Goal: Entertainment & Leisure: Browse casually

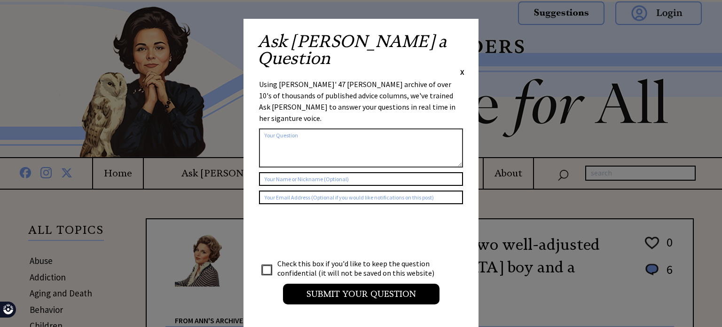
click at [465, 36] on div "Ask Ann a Question X Using Ann Landers' 47 vear archive of over 10's of thousan…" at bounding box center [360, 173] width 235 height 308
click at [465, 37] on div "Ask Ann a Question X Using Ann Landers' 47 vear archive of over 10's of thousan…" at bounding box center [360, 173] width 235 height 308
click at [462, 67] on span "X" at bounding box center [462, 71] width 4 height 9
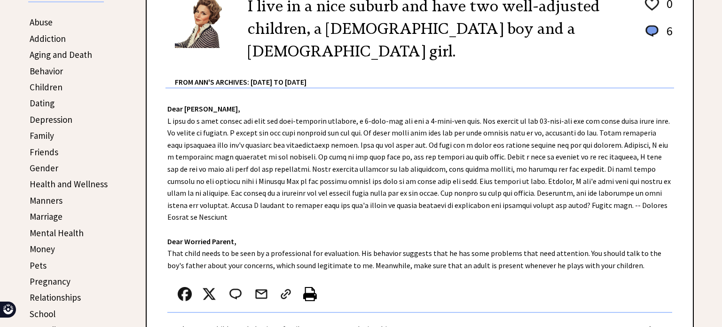
scroll to position [219, 0]
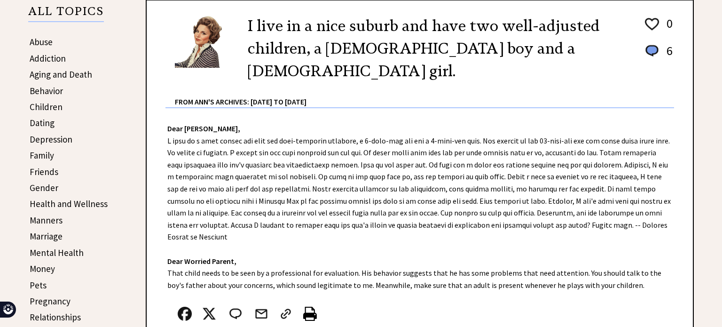
click at [38, 167] on link "Friends" at bounding box center [44, 171] width 29 height 11
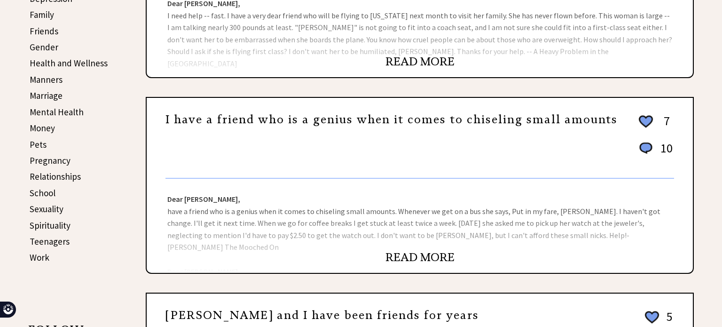
scroll to position [361, 0]
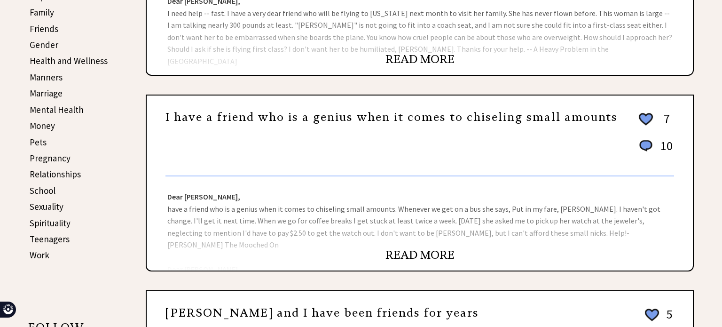
click at [39, 7] on link "Family" at bounding box center [42, 12] width 24 height 11
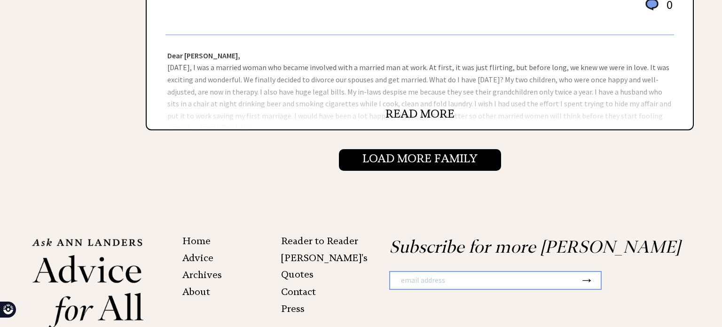
scroll to position [2246, 0]
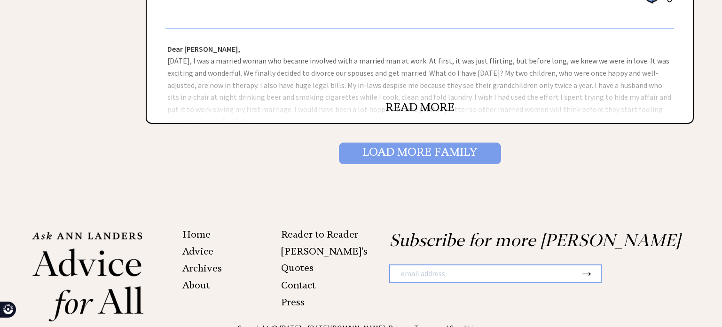
click at [349, 156] on input "Load More Family" at bounding box center [420, 153] width 162 height 22
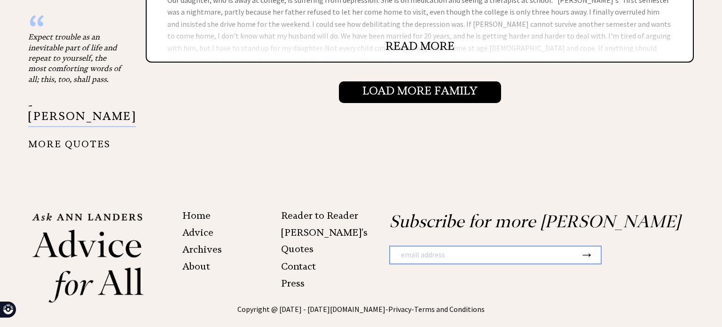
scroll to position [1151, 0]
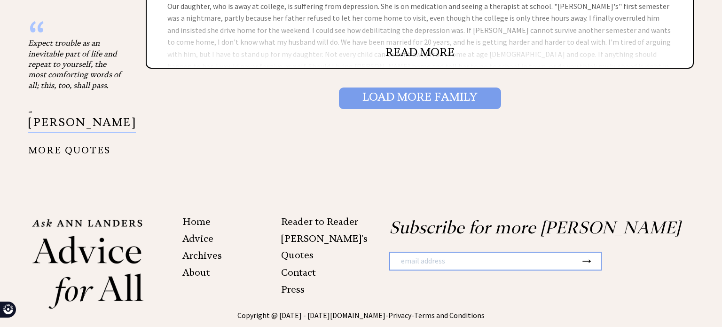
click at [402, 94] on input "Load More Family" at bounding box center [420, 98] width 162 height 22
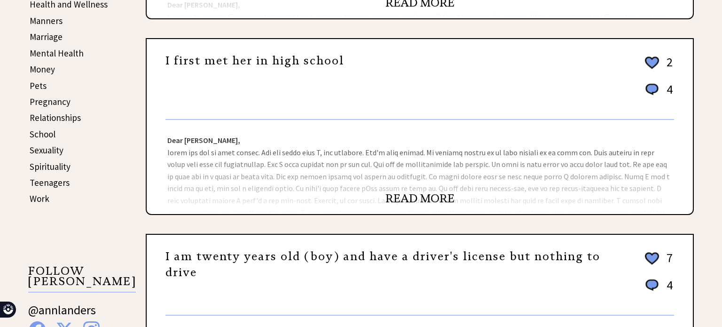
scroll to position [419, 0]
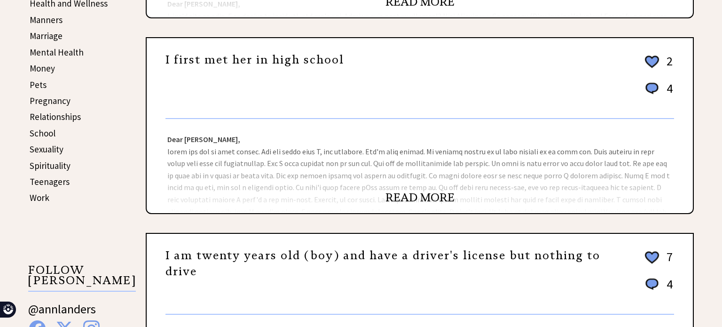
click at [401, 201] on link "READ MORE" at bounding box center [419, 197] width 69 height 14
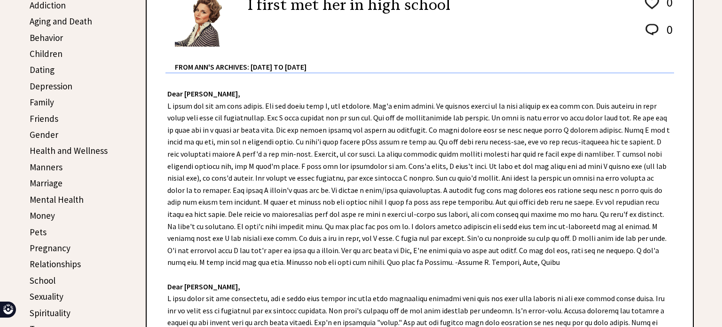
scroll to position [271, 0]
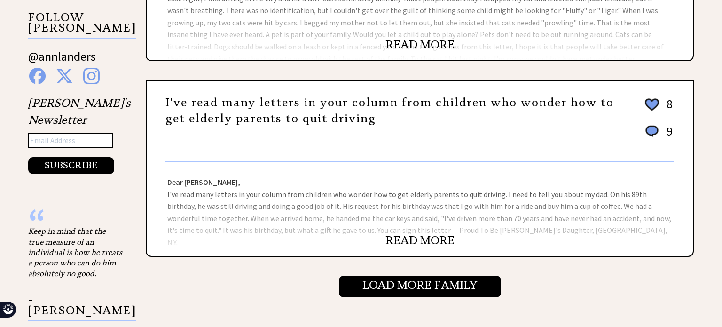
scroll to position [964, 0]
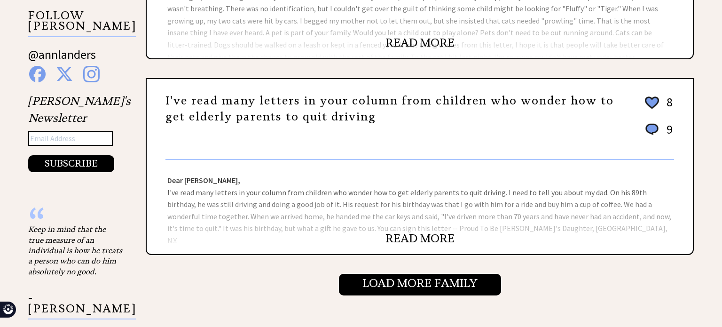
click at [395, 240] on div "READ MORE" at bounding box center [420, 243] width 546 height 21
click at [413, 233] on link "READ MORE" at bounding box center [419, 238] width 69 height 14
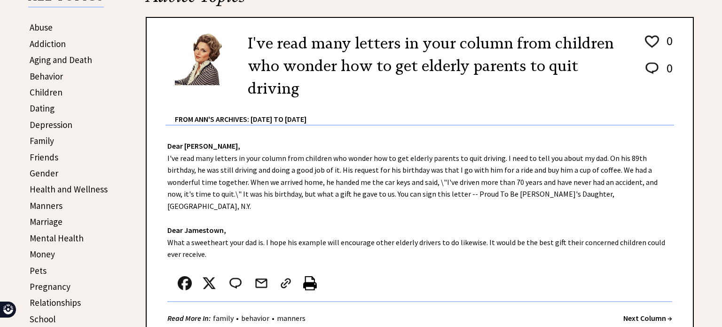
scroll to position [236, 0]
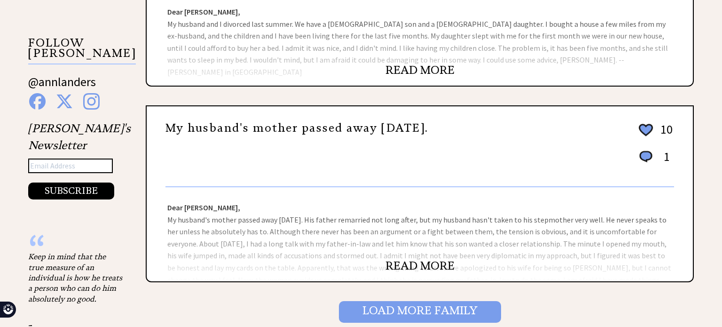
click at [395, 302] on input "Load More Family" at bounding box center [420, 312] width 162 height 22
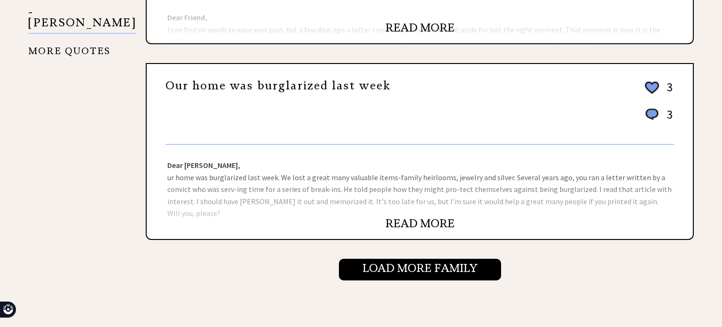
scroll to position [981, 0]
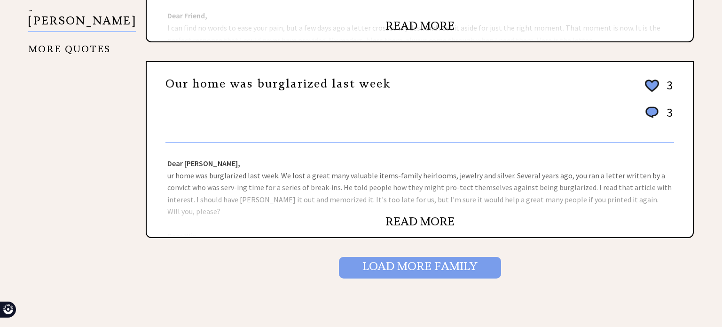
click at [425, 257] on input "Load More Family" at bounding box center [420, 268] width 162 height 22
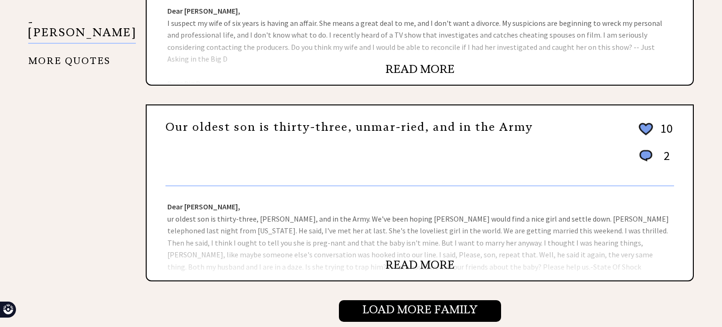
scroll to position [941, 0]
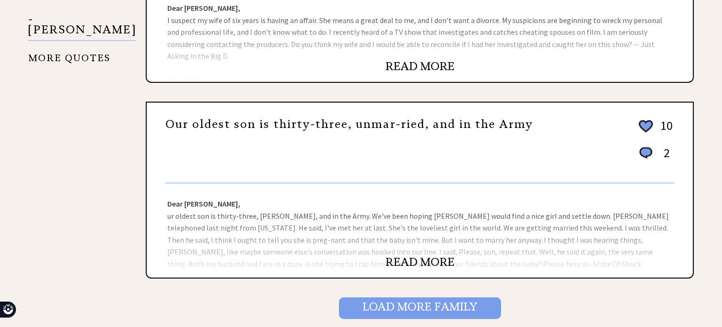
click at [408, 300] on input "Load More Family" at bounding box center [420, 308] width 162 height 22
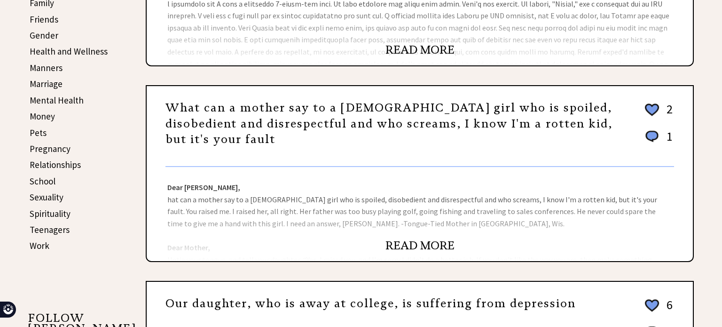
scroll to position [374, 0]
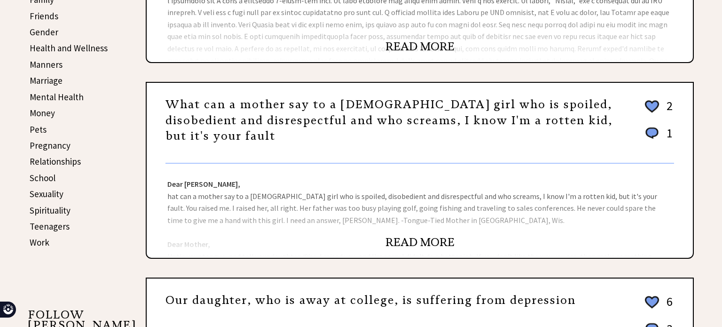
click at [437, 247] on div "READ MORE" at bounding box center [420, 246] width 546 height 21
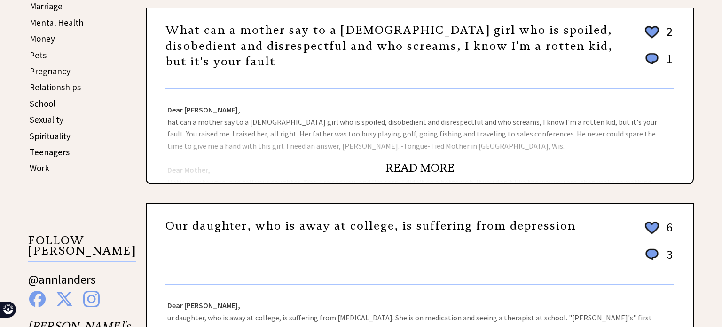
scroll to position [449, 0]
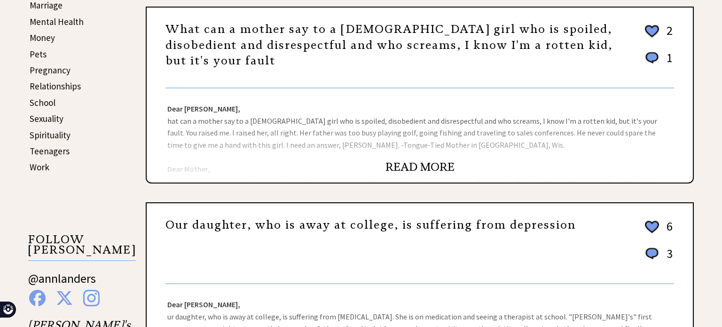
click at [435, 174] on div "READ MORE" at bounding box center [420, 171] width 546 height 21
click at [426, 169] on link "READ MORE" at bounding box center [419, 167] width 69 height 14
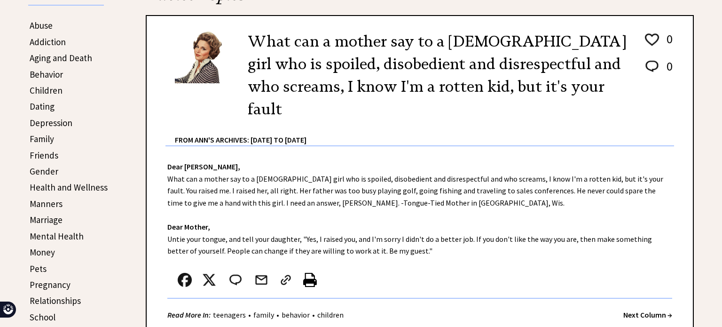
scroll to position [239, 0]
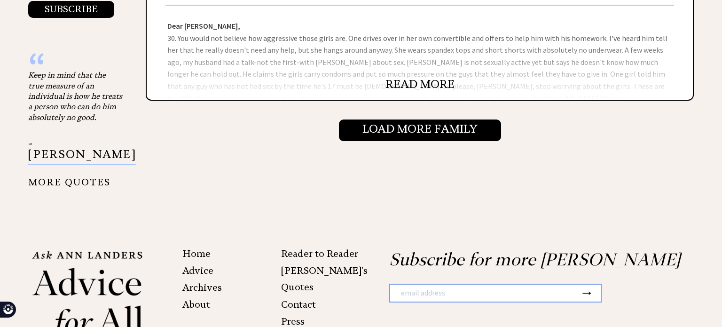
scroll to position [1122, 0]
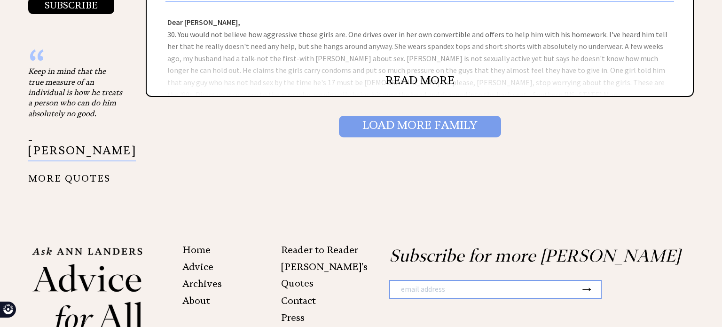
click at [376, 125] on input "Load More Family" at bounding box center [420, 127] width 162 height 22
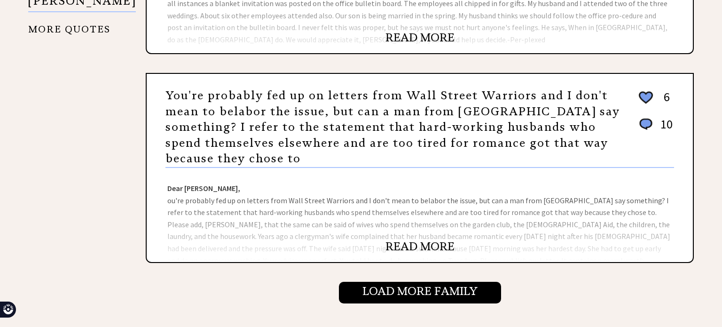
scroll to position [979, 0]
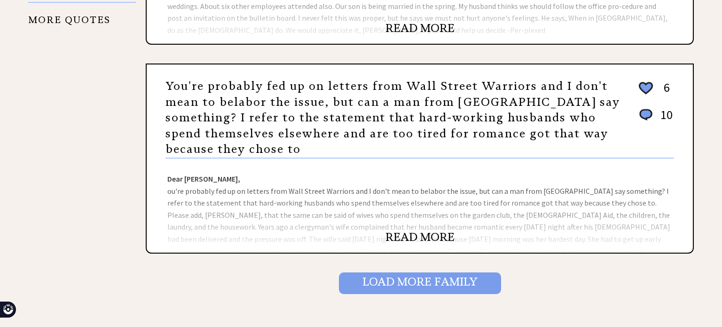
click at [409, 272] on input "Load More Family" at bounding box center [420, 283] width 162 height 22
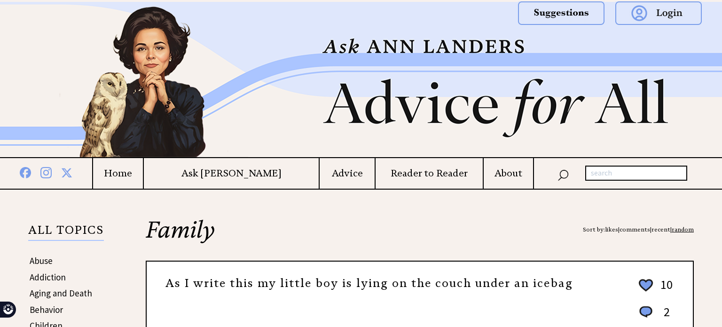
click at [212, 175] on h4 "Ask [PERSON_NAME]" at bounding box center [231, 173] width 175 height 12
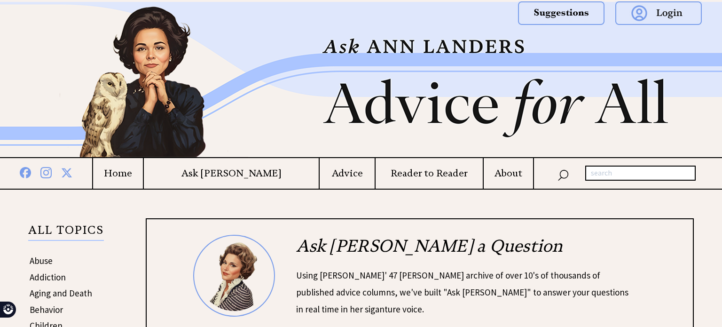
click at [495, 179] on td "About" at bounding box center [508, 173] width 50 height 31
click at [499, 167] on h4 "About" at bounding box center [508, 173] width 49 height 12
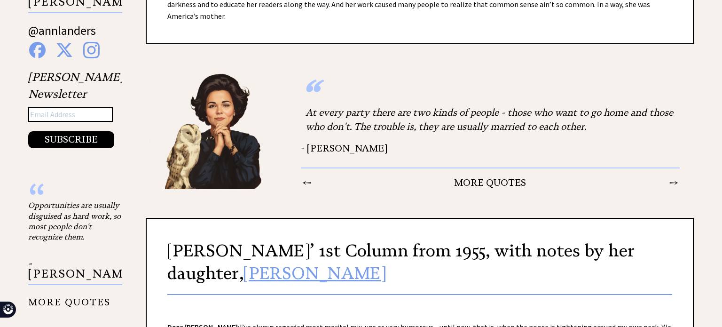
scroll to position [696, 0]
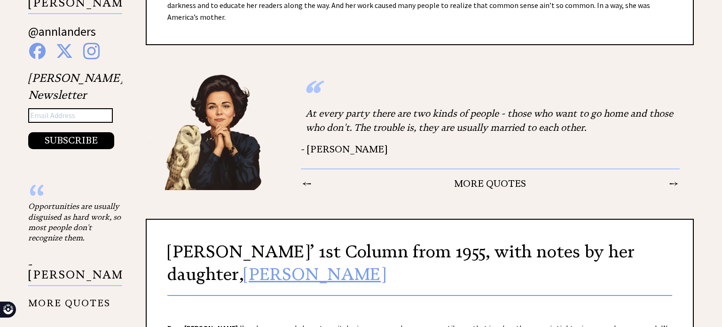
click at [475, 189] on center "MORE QUOTES" at bounding box center [490, 183] width 294 height 11
click at [303, 189] on td "←" at bounding box center [307, 183] width 10 height 12
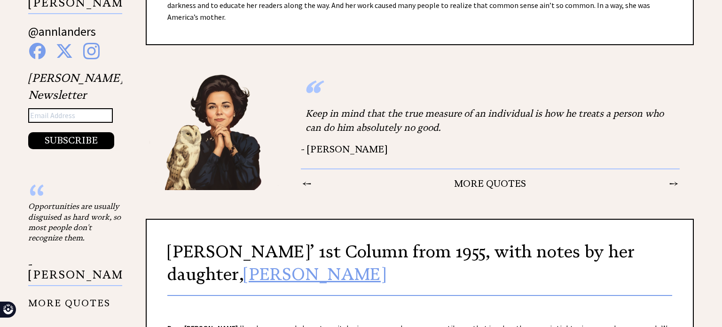
click at [674, 189] on td "→" at bounding box center [674, 183] width 10 height 12
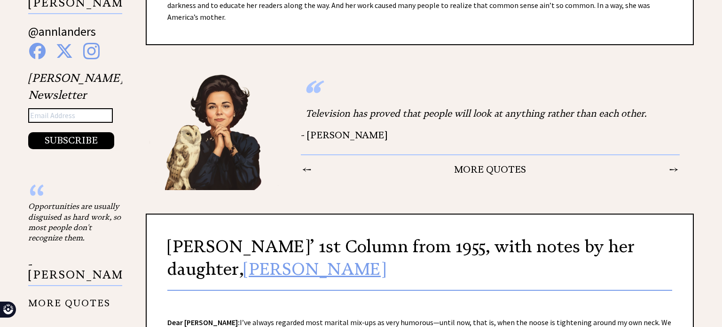
click at [674, 175] on td "→" at bounding box center [674, 169] width 10 height 12
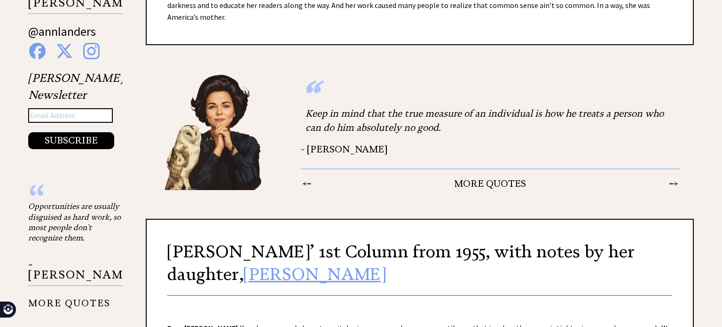
click at [674, 183] on table "← MORE QUOTES →" at bounding box center [490, 179] width 379 height 21
click at [676, 189] on td "→" at bounding box center [674, 183] width 10 height 12
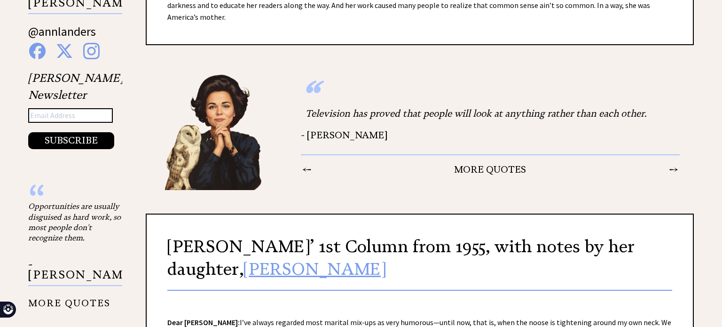
click at [676, 190] on div "“ Television has proved that people will look at anything rather than each othe…" at bounding box center [420, 129] width 548 height 121
click at [674, 175] on td "→" at bounding box center [674, 169] width 10 height 12
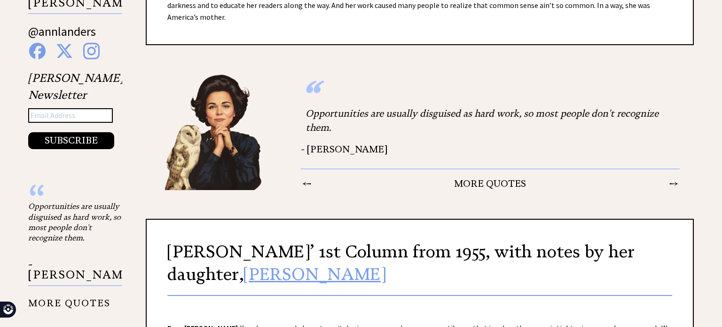
click at [674, 185] on table "← MORE QUOTES →" at bounding box center [490, 179] width 379 height 21
click at [674, 189] on td "→" at bounding box center [674, 183] width 10 height 12
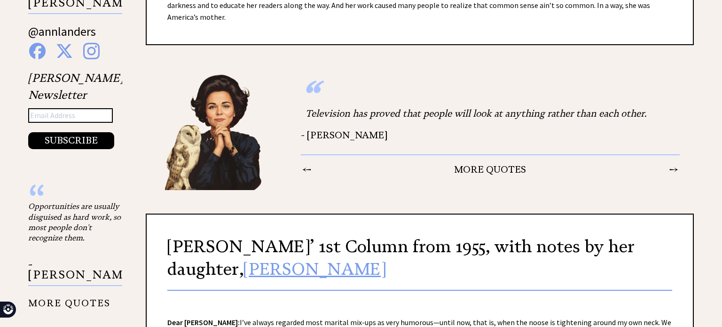
click at [674, 181] on div "“ Television has proved that people will look at anything rather than each othe…" at bounding box center [490, 125] width 407 height 112
click at [673, 175] on td "→" at bounding box center [674, 169] width 10 height 12
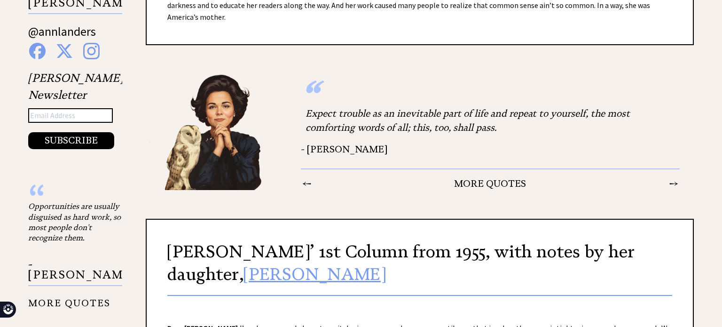
click at [677, 189] on td "→" at bounding box center [674, 183] width 10 height 12
click at [673, 189] on td "→" at bounding box center [674, 183] width 10 height 12
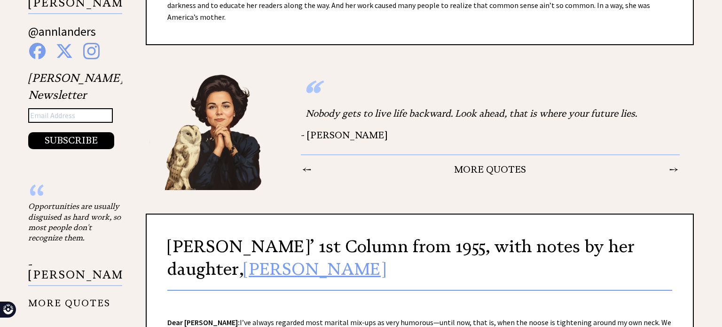
click at [673, 190] on div "“ Nobody gets to live life backward. Look ahead, that is where your future lies…" at bounding box center [420, 129] width 548 height 121
click at [673, 175] on td "→" at bounding box center [674, 169] width 10 height 12
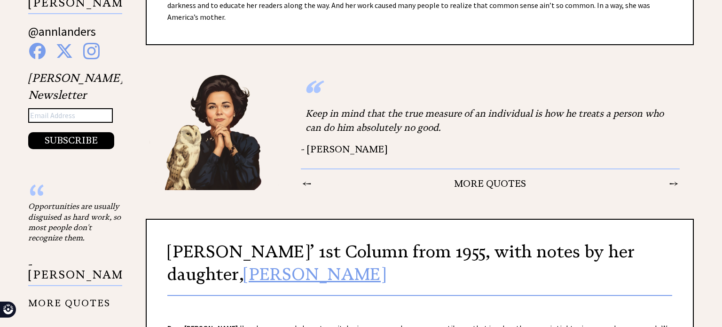
click at [674, 189] on td "→" at bounding box center [674, 183] width 10 height 12
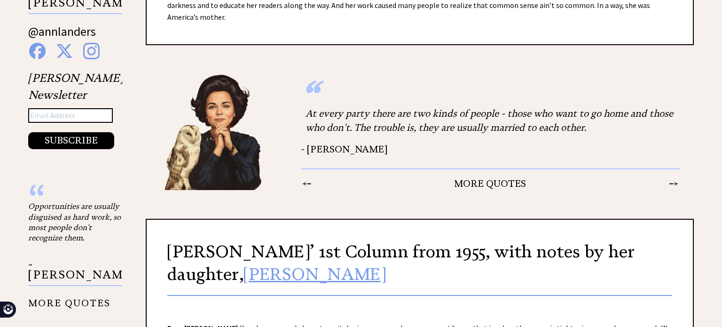
click at [674, 189] on td "→" at bounding box center [674, 183] width 10 height 12
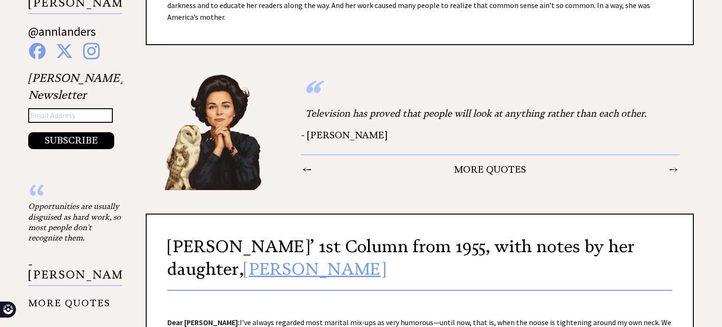
click at [674, 190] on div "“ Television has proved that people will look at anything rather than each othe…" at bounding box center [420, 129] width 548 height 121
click at [672, 175] on td "→" at bounding box center [674, 169] width 10 height 12
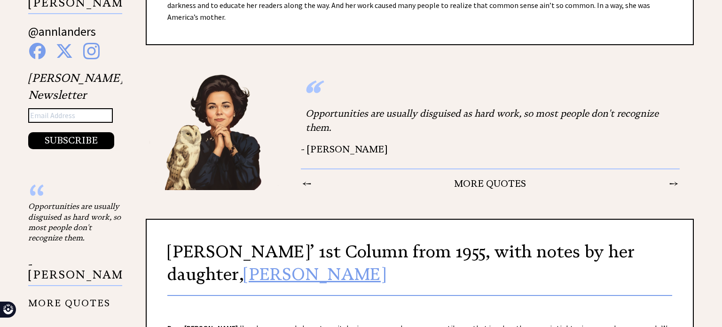
click at [674, 189] on td "→" at bounding box center [674, 183] width 10 height 12
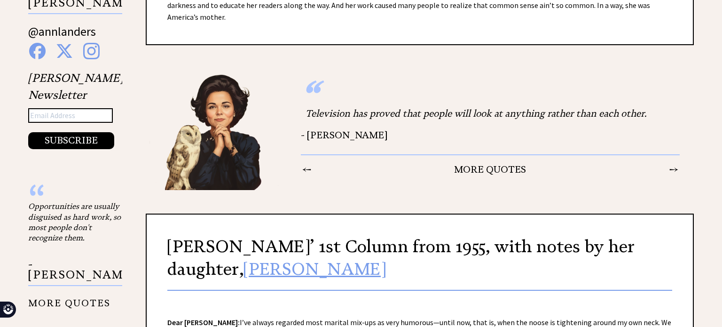
click at [675, 175] on td "→" at bounding box center [674, 169] width 10 height 12
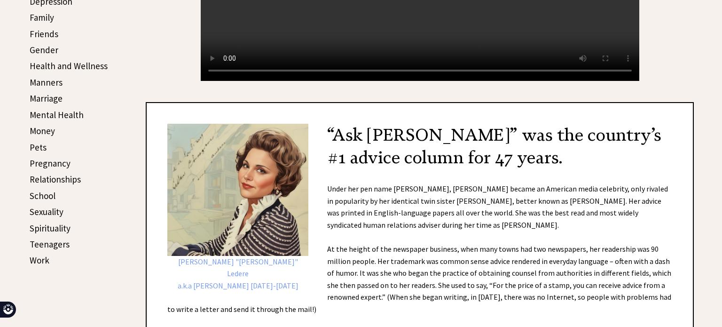
scroll to position [0, 0]
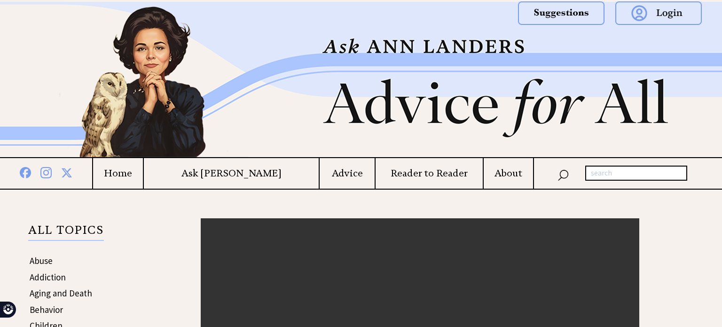
click at [228, 166] on td "Ask [PERSON_NAME]" at bounding box center [231, 173] width 176 height 31
click at [238, 180] on td "Ask [PERSON_NAME]" at bounding box center [231, 173] width 176 height 31
click at [235, 172] on h4 "Ask [PERSON_NAME]" at bounding box center [231, 173] width 175 height 12
